Goal: Information Seeking & Learning: Learn about a topic

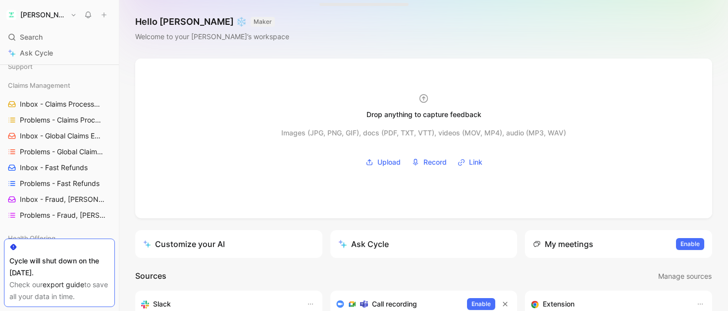
scroll to position [325, 0]
click at [47, 120] on span "Problems - Claims Processing" at bounding box center [60, 119] width 81 height 10
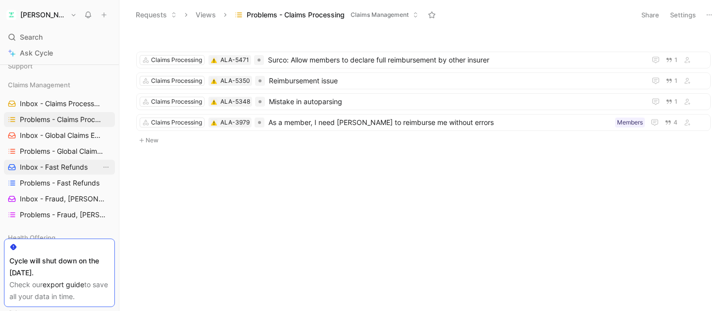
click at [46, 162] on span "Inbox - Fast Refunds" at bounding box center [54, 167] width 68 height 10
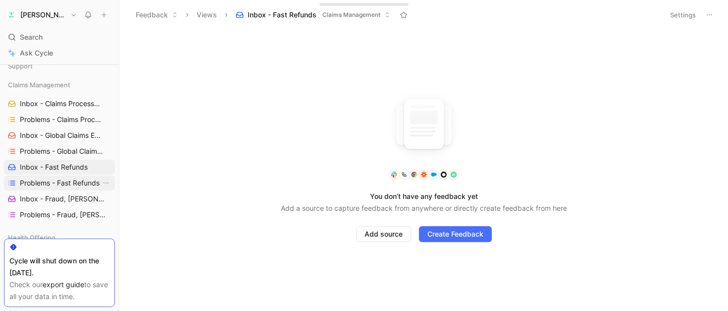
click at [49, 181] on span "Problems - Fast Refunds" at bounding box center [60, 183] width 80 height 10
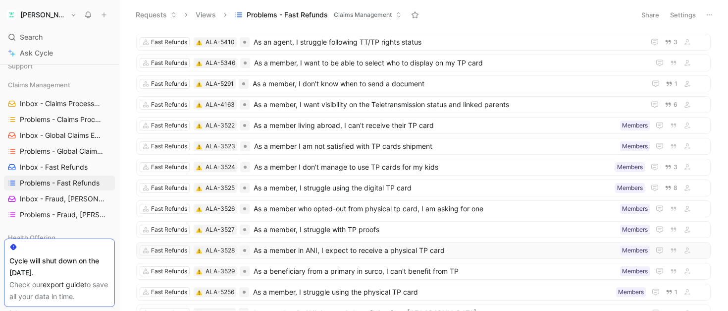
scroll to position [18, 0]
click at [675, 188] on span "8" at bounding box center [676, 187] width 4 height 6
click at [430, 188] on span "As a member, I struggle using the digital TP card" at bounding box center [433, 187] width 358 height 12
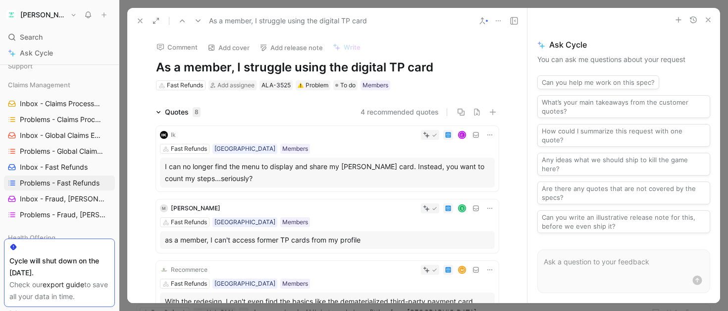
click at [312, 147] on div "Fast Refunds [GEOGRAPHIC_DATA] Members" at bounding box center [327, 149] width 335 height 10
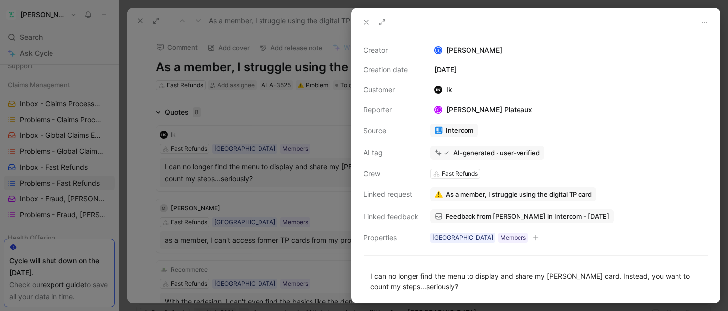
scroll to position [63, 0]
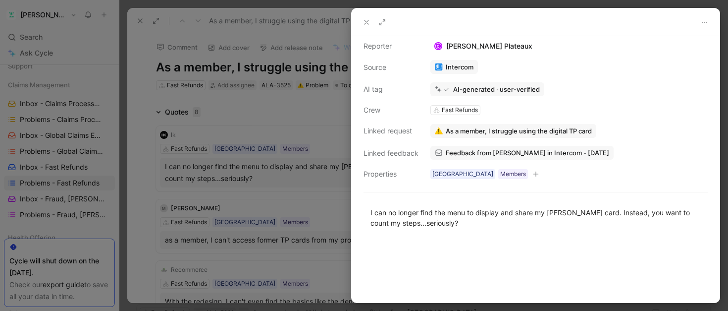
click at [320, 126] on div at bounding box center [364, 155] width 728 height 311
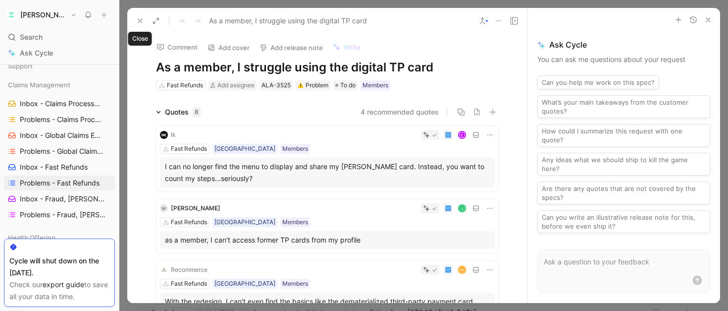
click at [137, 17] on icon at bounding box center [140, 21] width 8 height 8
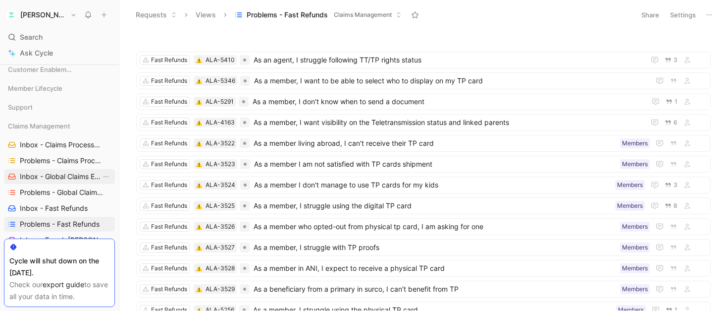
scroll to position [281, 0]
click at [51, 140] on link "Inbox - Claims Processing" at bounding box center [59, 146] width 111 height 15
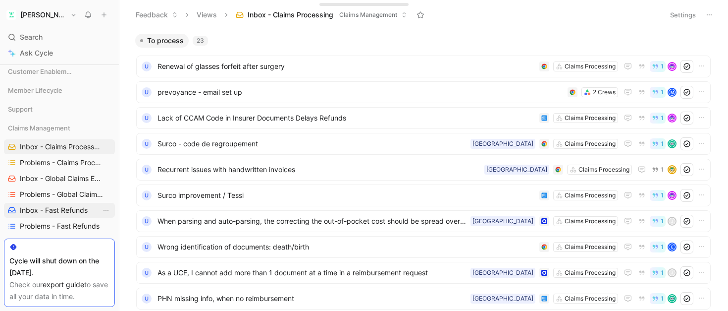
click at [54, 210] on span "Inbox - Fast Refunds" at bounding box center [54, 210] width 68 height 10
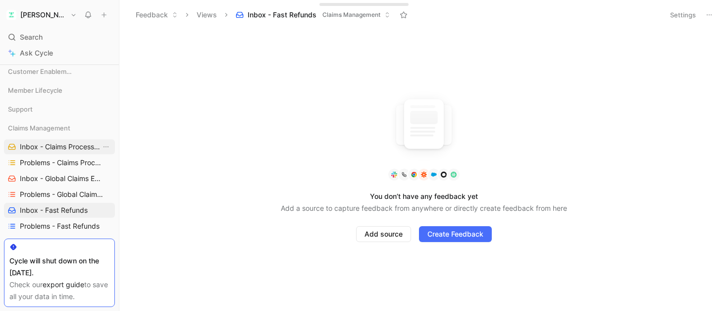
click at [47, 145] on span "Inbox - Claims Processing" at bounding box center [60, 147] width 81 height 10
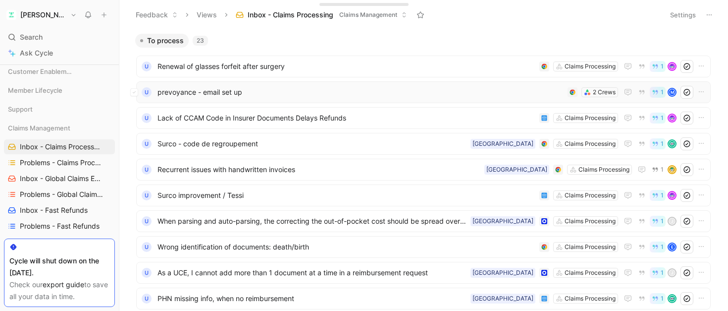
click at [403, 92] on span "prevoyance - email set up" at bounding box center [361, 92] width 406 height 12
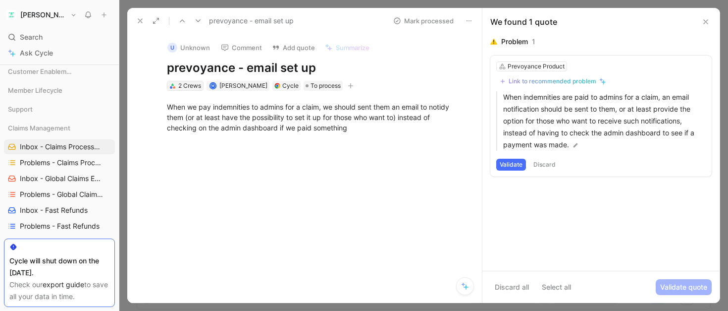
click at [195, 82] on div "2 Crews" at bounding box center [189, 86] width 23 height 10
click at [554, 82] on div "Link to recommended problem" at bounding box center [553, 81] width 88 height 8
click at [563, 81] on div "Link to recommended problem" at bounding box center [553, 81] width 88 height 8
click at [705, 18] on icon at bounding box center [706, 22] width 8 height 8
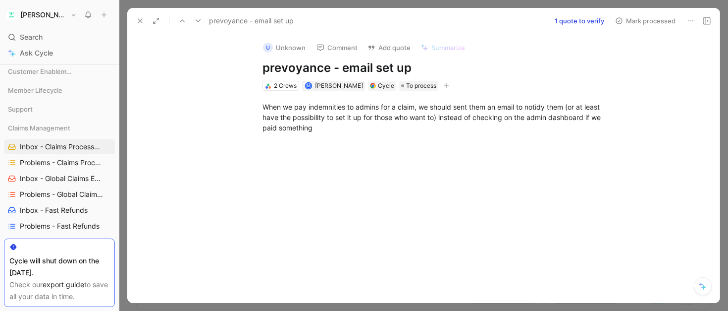
click at [140, 17] on icon at bounding box center [140, 21] width 8 height 8
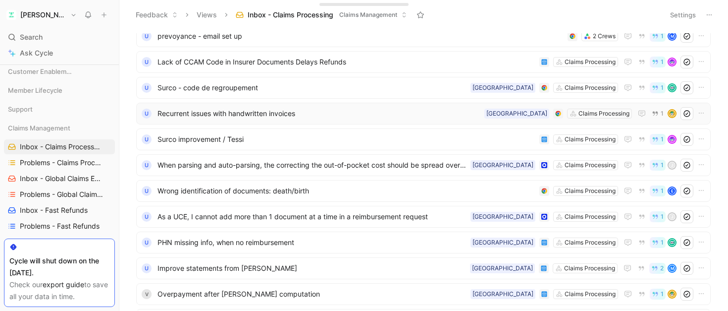
scroll to position [75, 0]
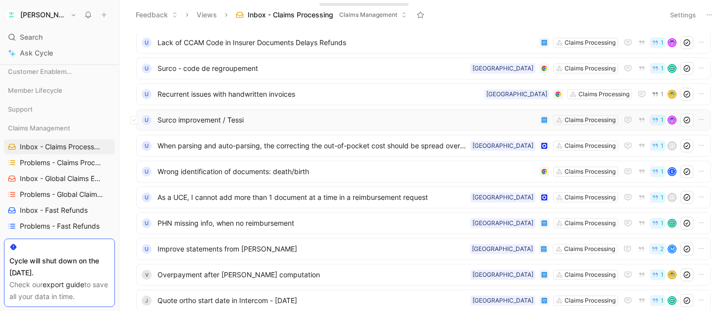
click at [352, 116] on span "Surco improvement / Tessi" at bounding box center [347, 120] width 378 height 12
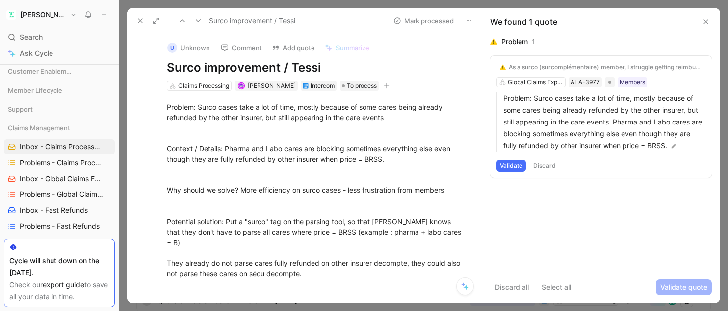
click at [709, 21] on icon at bounding box center [706, 22] width 8 height 8
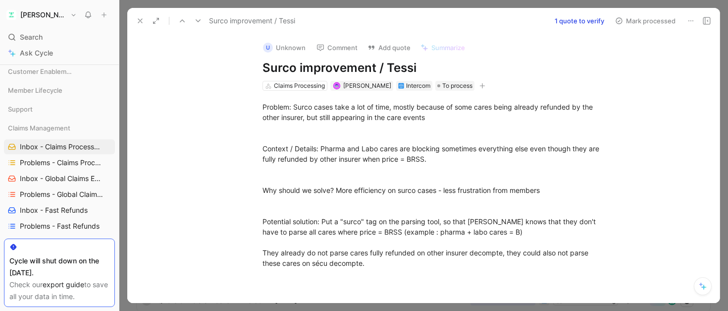
click at [137, 18] on icon at bounding box center [140, 21] width 8 height 8
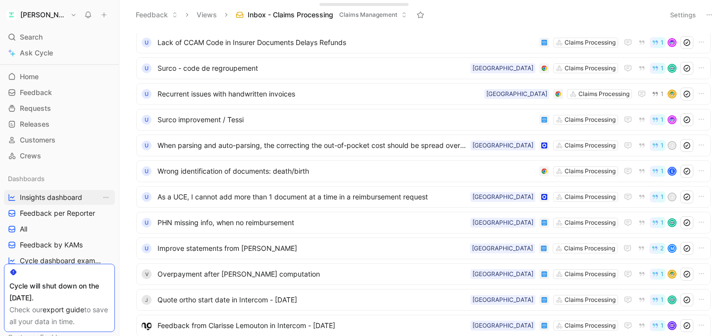
scroll to position [17, 0]
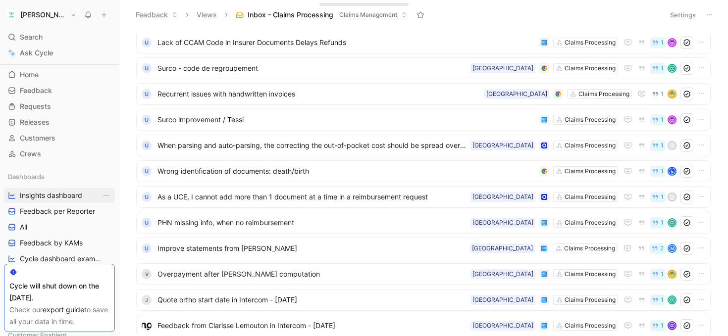
click at [61, 195] on span "Insights dashboard" at bounding box center [51, 196] width 62 height 10
